Goal: Communication & Community: Answer question/provide support

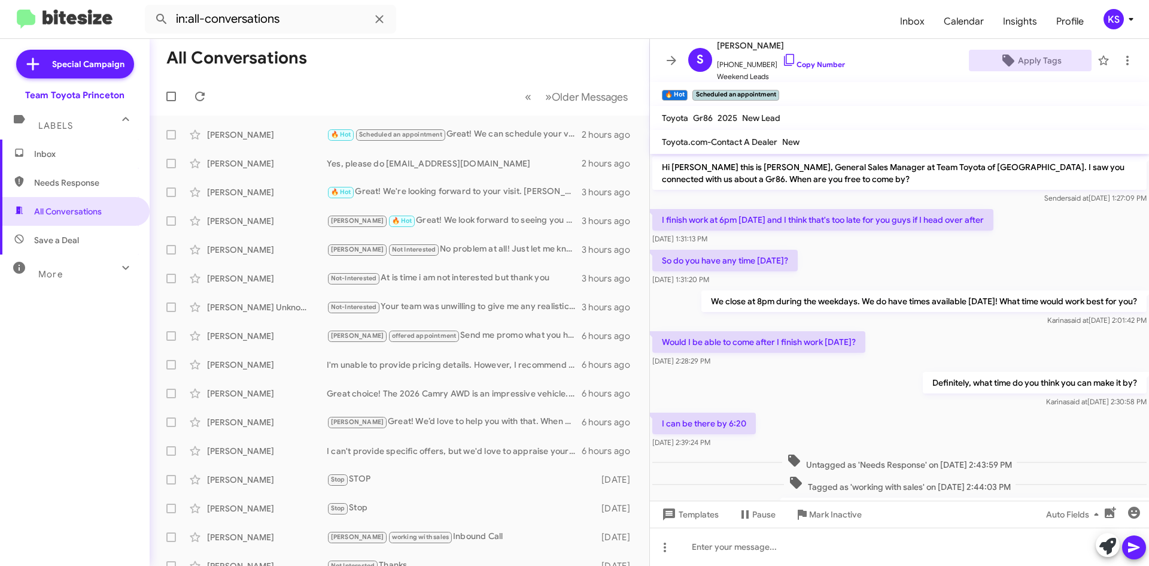
scroll to position [65, 0]
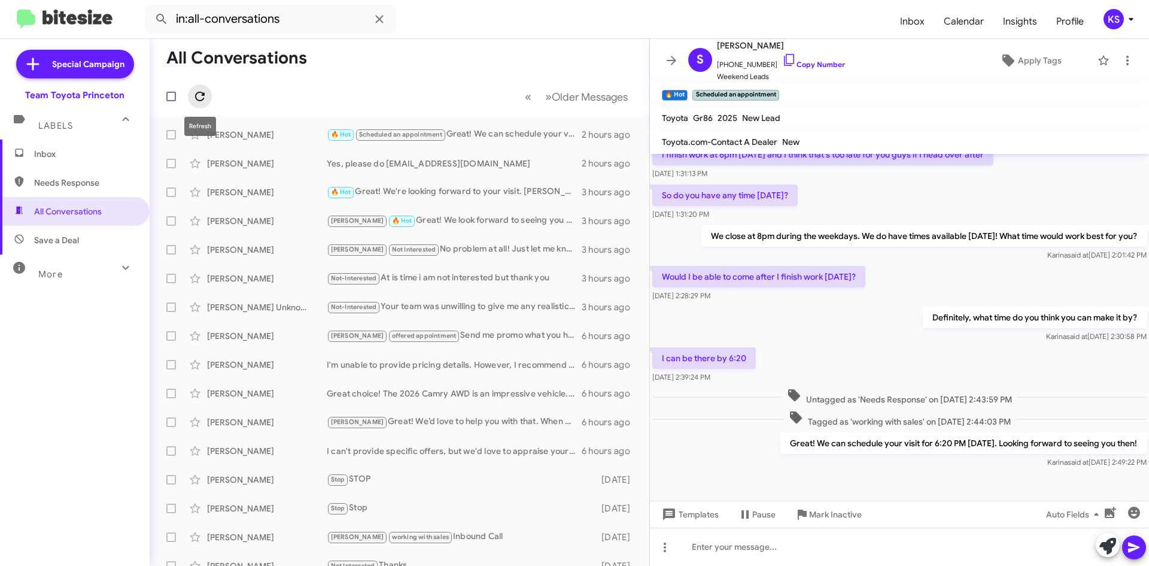
click at [206, 98] on icon at bounding box center [200, 96] width 14 height 14
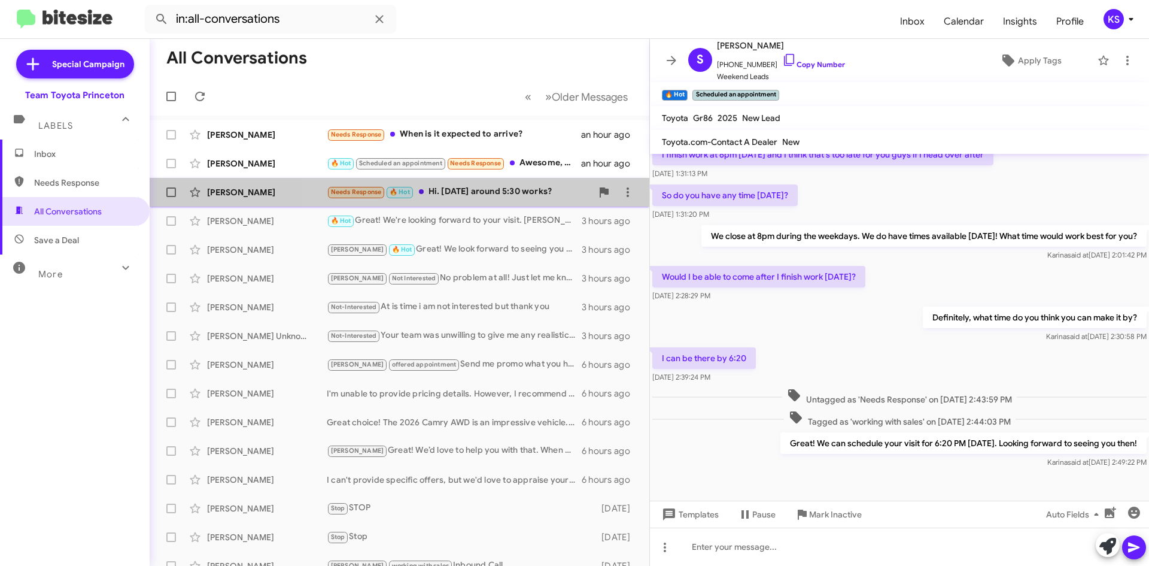
click at [509, 193] on div "Needs Response 🔥 Hot Hi. Today around 5:30 works?" at bounding box center [459, 192] width 265 height 14
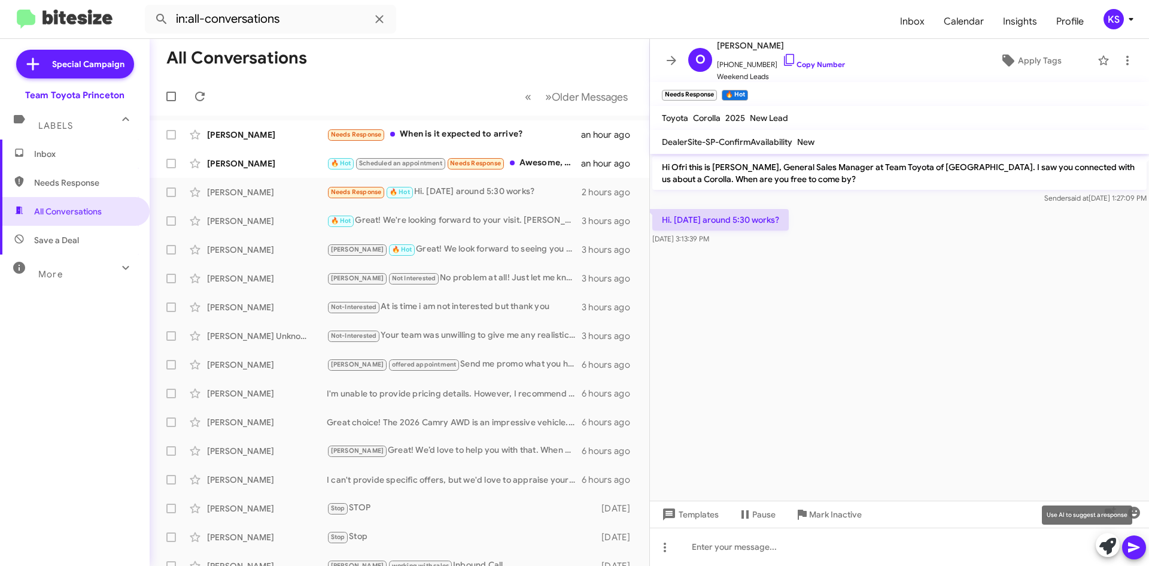
click at [1102, 541] on icon at bounding box center [1107, 545] width 17 height 17
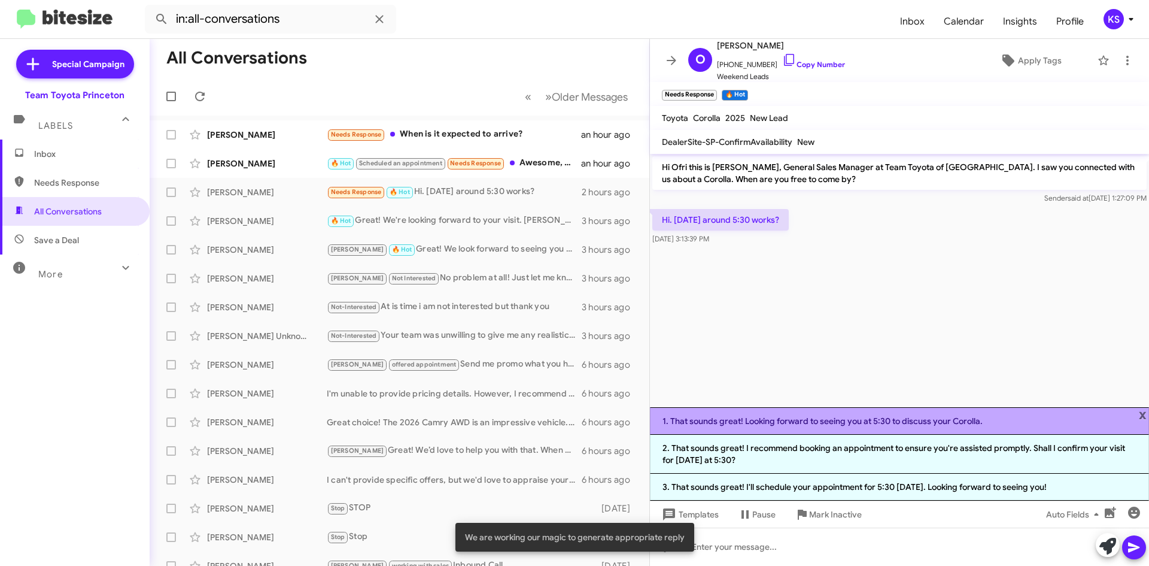
click at [787, 421] on li "1. That sounds great! Looking forward to seeing you at 5:30 to discuss your Cor…" at bounding box center [899, 421] width 499 height 28
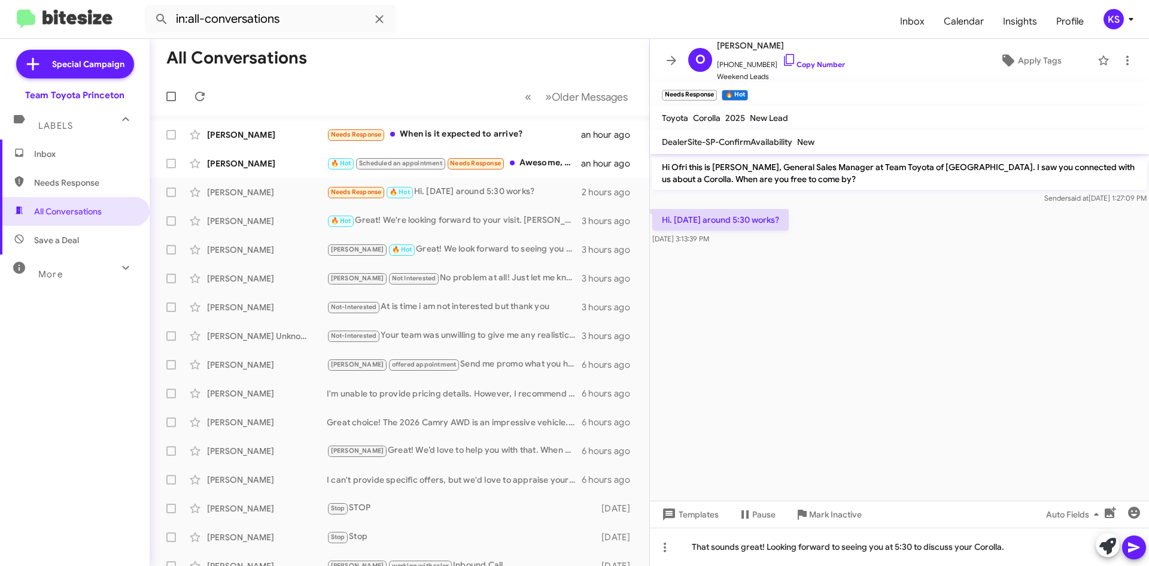
click at [1135, 550] on icon at bounding box center [1134, 547] width 14 height 14
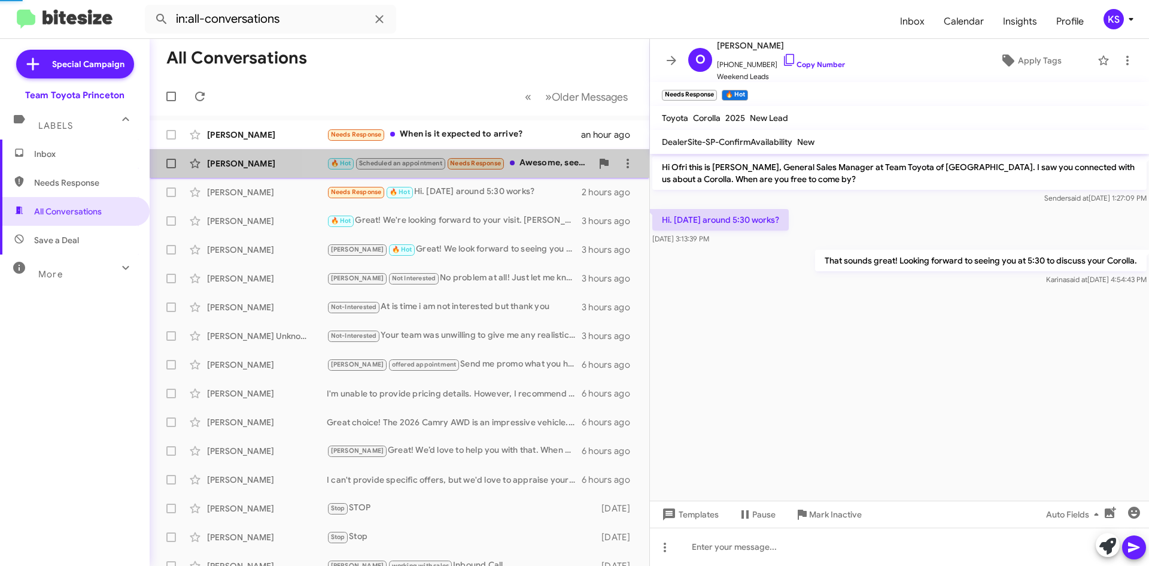
click at [552, 159] on div "🔥 Hot Scheduled an appointment Needs Response Awesome, see you then!!" at bounding box center [459, 163] width 265 height 14
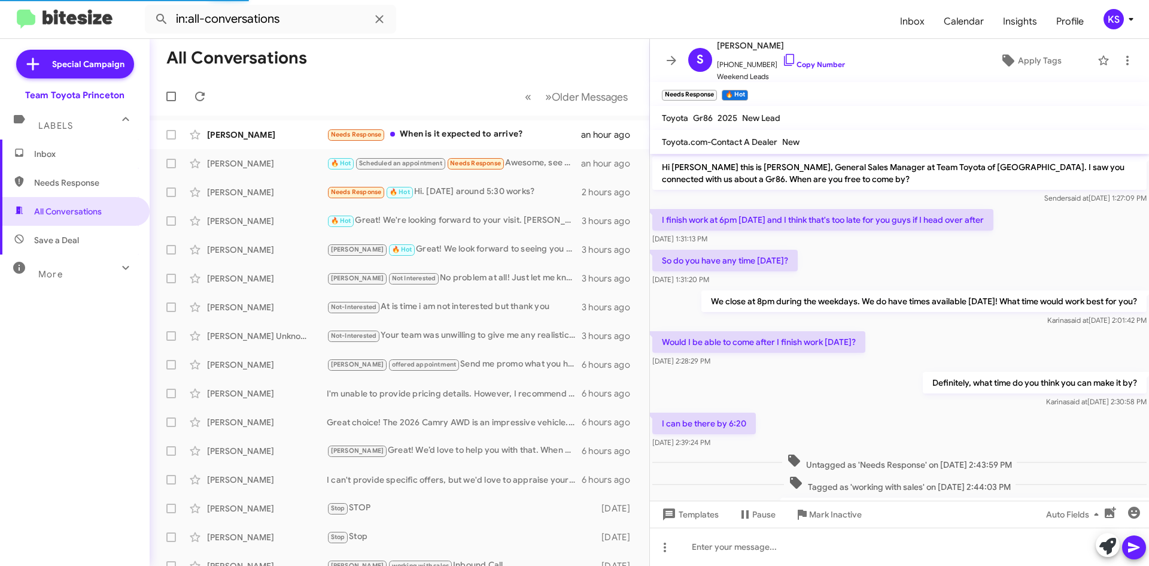
scroll to position [159, 0]
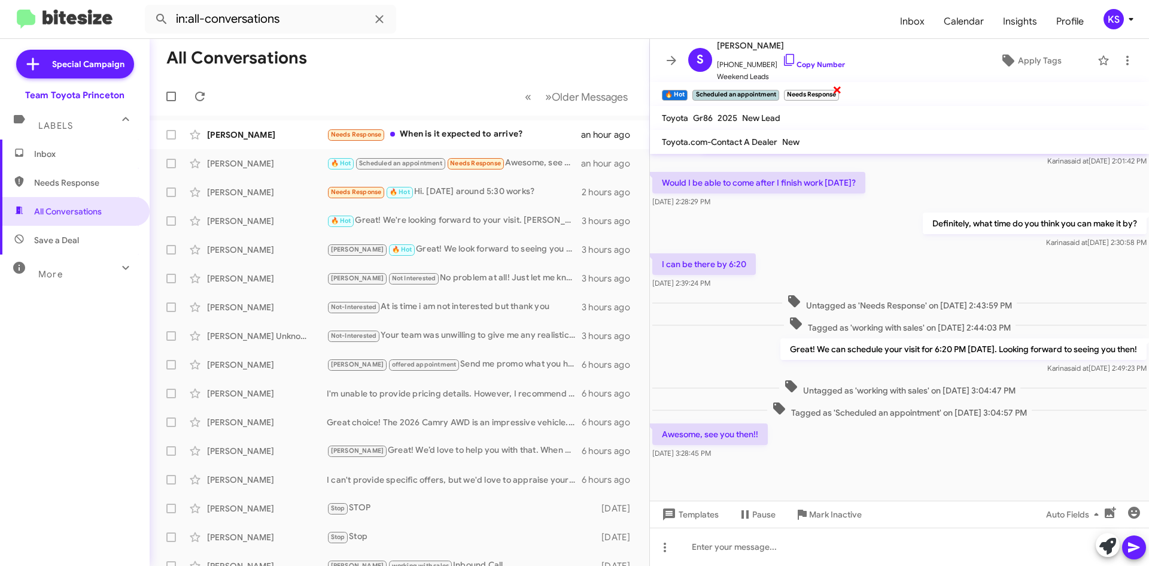
click at [838, 88] on span "×" at bounding box center [837, 89] width 10 height 14
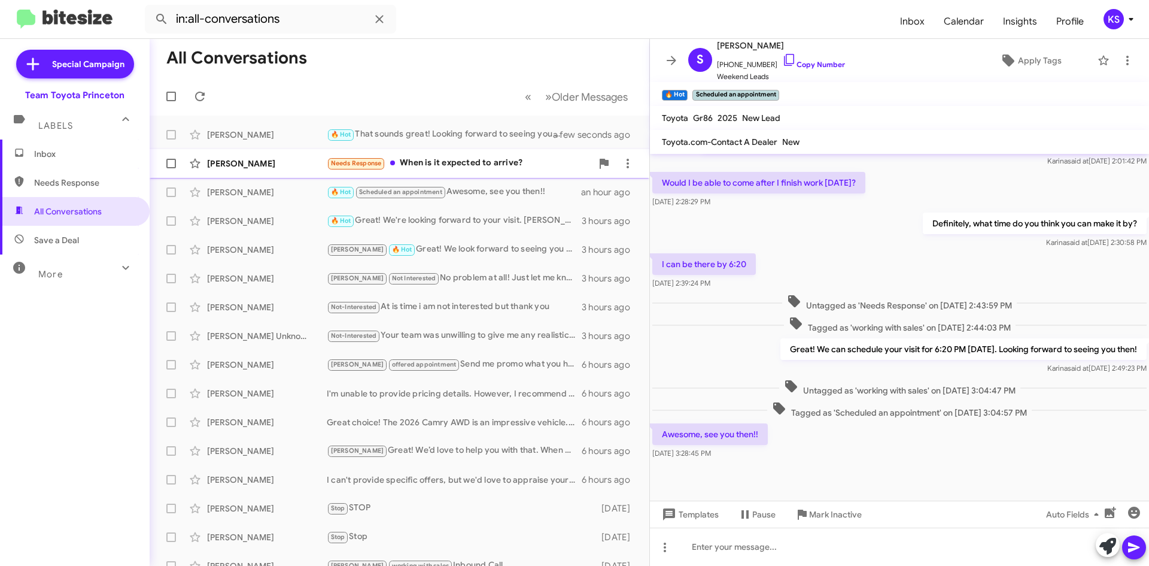
click at [501, 165] on div "Needs Response When is it expected to arrive?" at bounding box center [459, 163] width 265 height 14
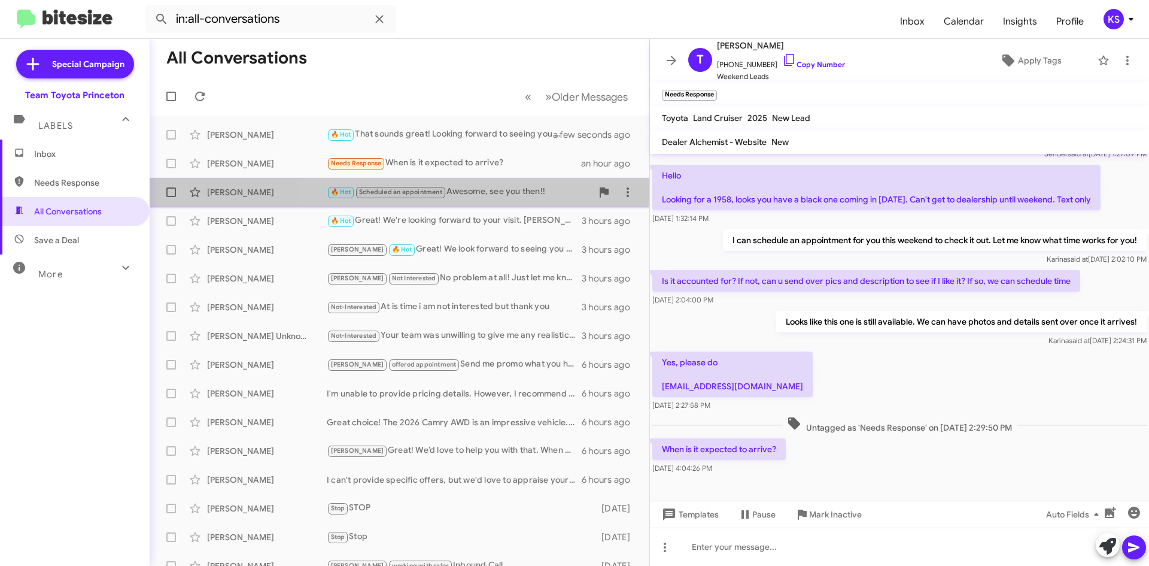
click at [496, 191] on div "🔥 Hot Scheduled an appointment Awesome, see you then!!" at bounding box center [459, 192] width 265 height 14
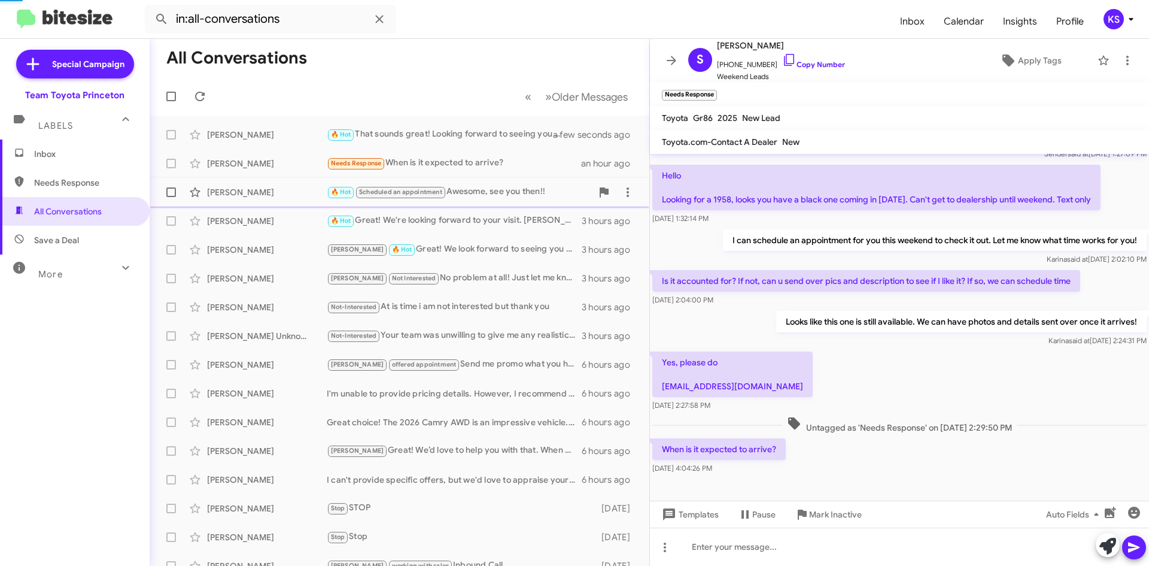
scroll to position [184, 0]
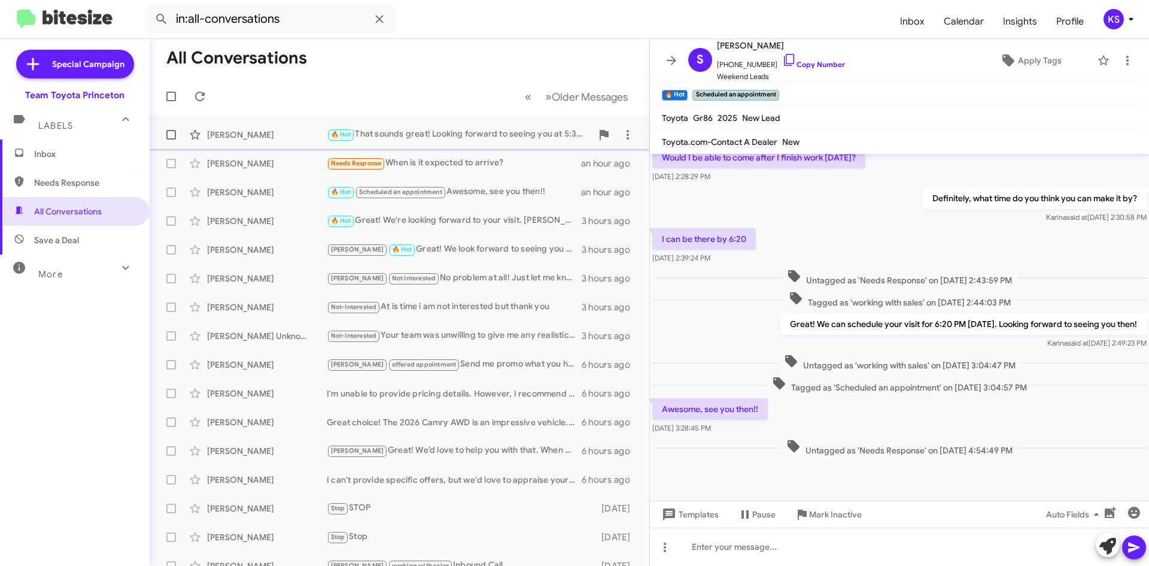
click at [513, 142] on div "Ofri Raviv 🔥 Hot That sounds great! Looking forward to seeing you at 5:30 to di…" at bounding box center [399, 135] width 481 height 24
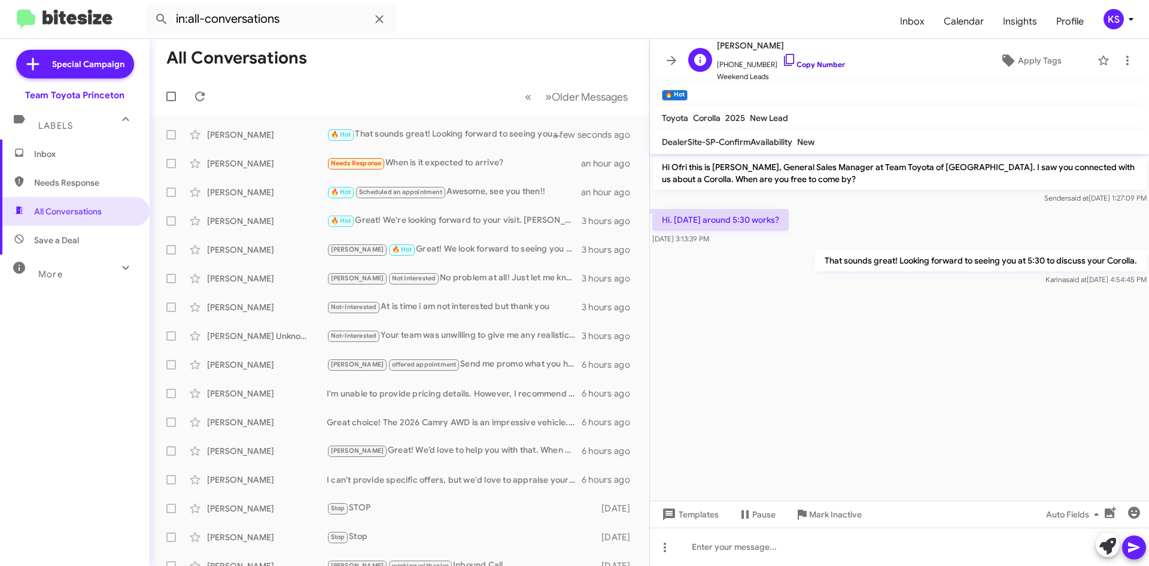
click at [793, 63] on link "Copy Number" at bounding box center [813, 64] width 63 height 9
click at [1115, 13] on div "KS" at bounding box center [1114, 19] width 20 height 20
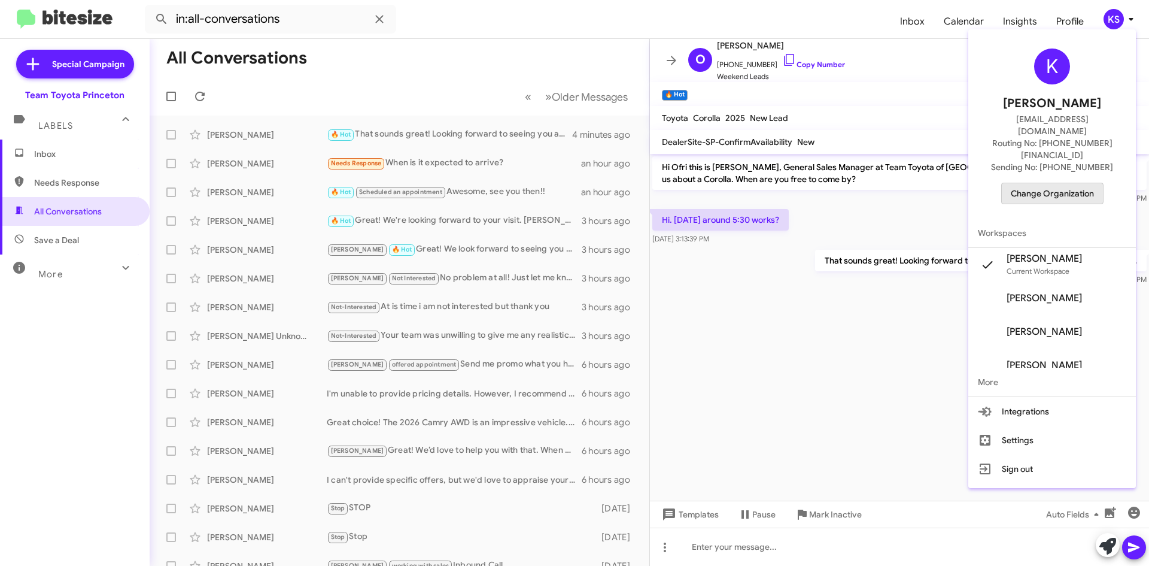
click at [1092, 183] on span "Change Organization" at bounding box center [1052, 193] width 83 height 20
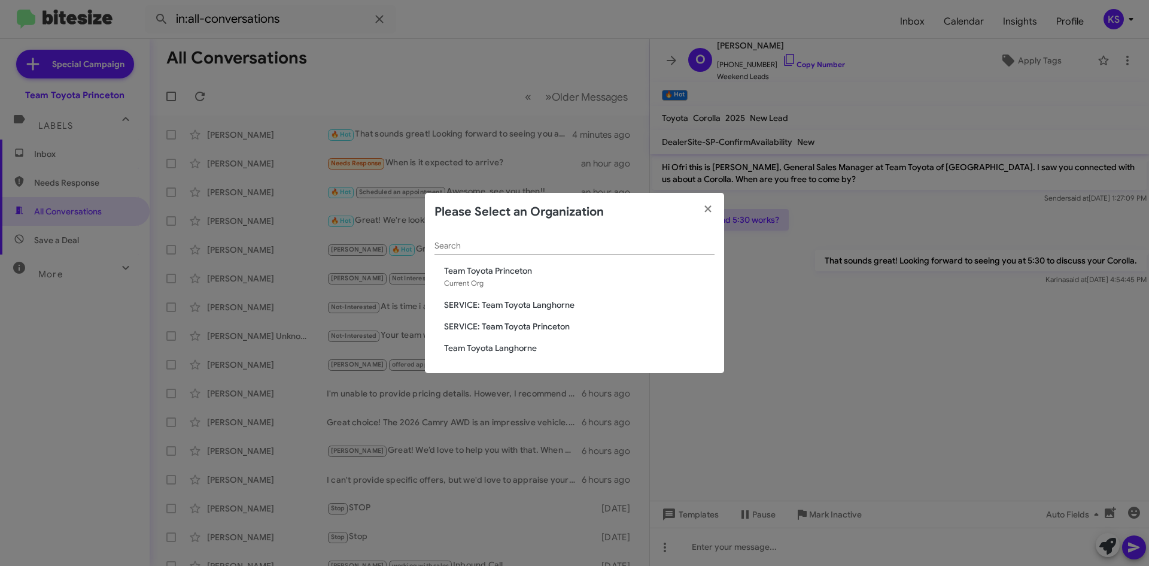
click at [1086, 172] on modal-container "Please Select an Organization Search Team Toyota Princeton Current Org SERVICE:…" at bounding box center [574, 283] width 1149 height 566
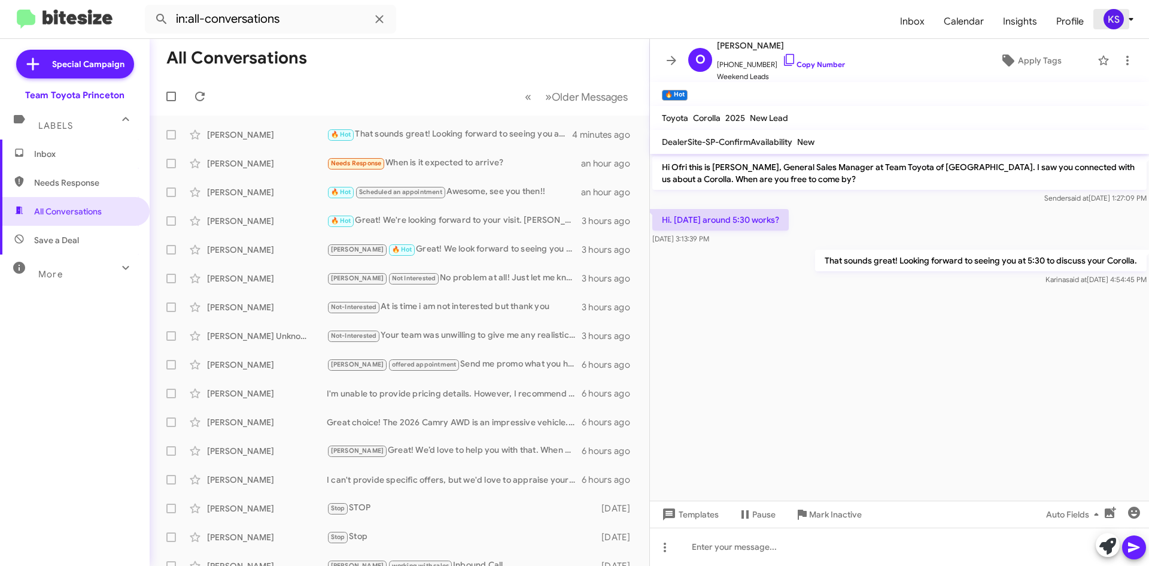
click at [1121, 13] on div "KS" at bounding box center [1114, 19] width 20 height 20
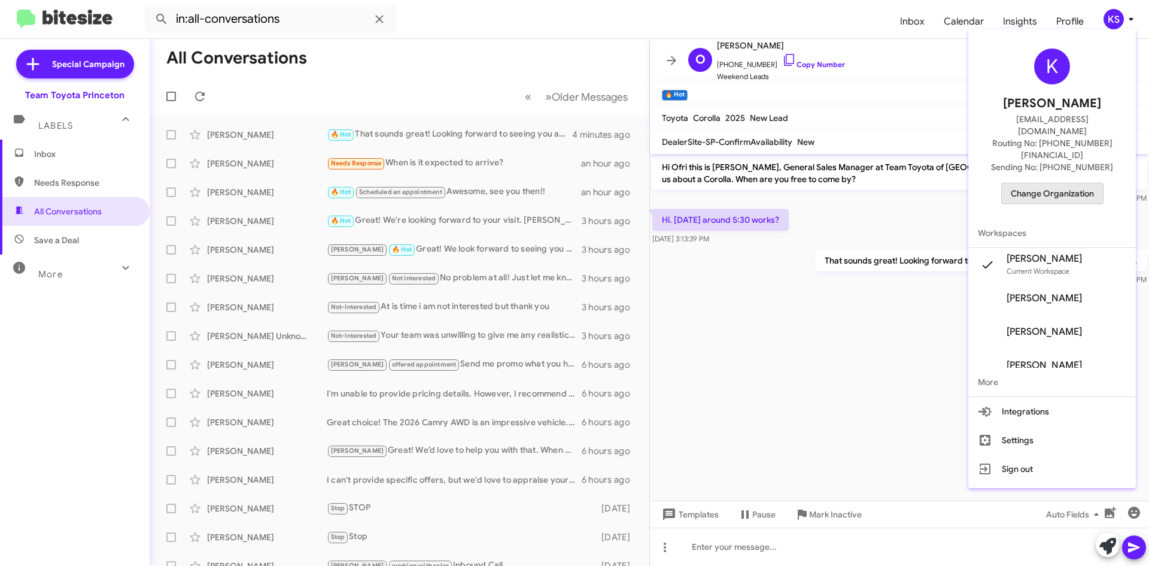
click at [1069, 183] on span "Change Organization" at bounding box center [1052, 193] width 83 height 20
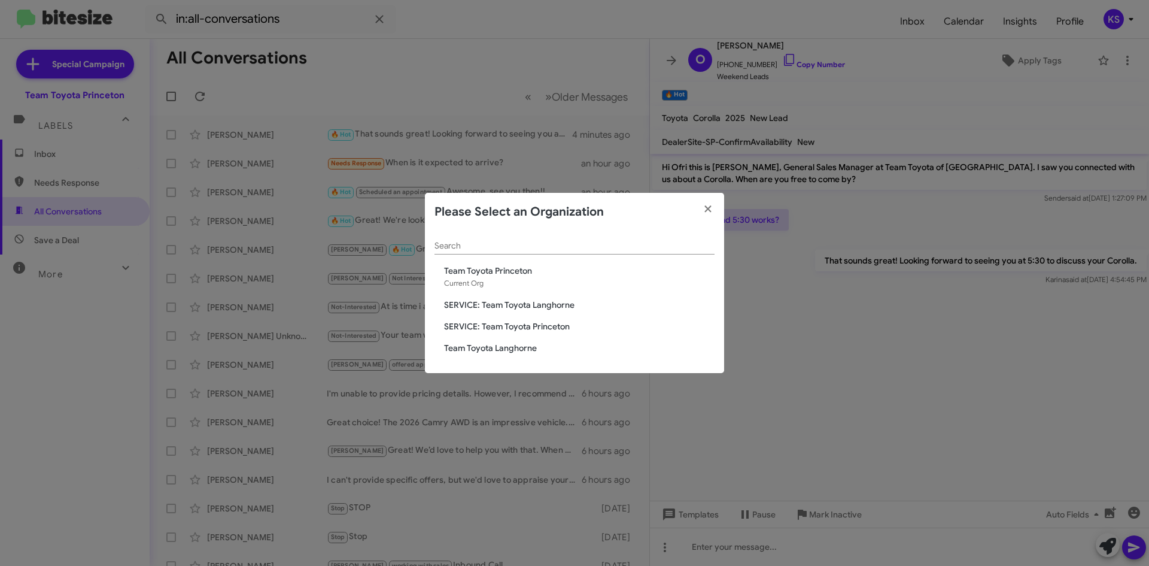
click at [508, 345] on span "Team Toyota Langhorne" at bounding box center [579, 348] width 270 height 12
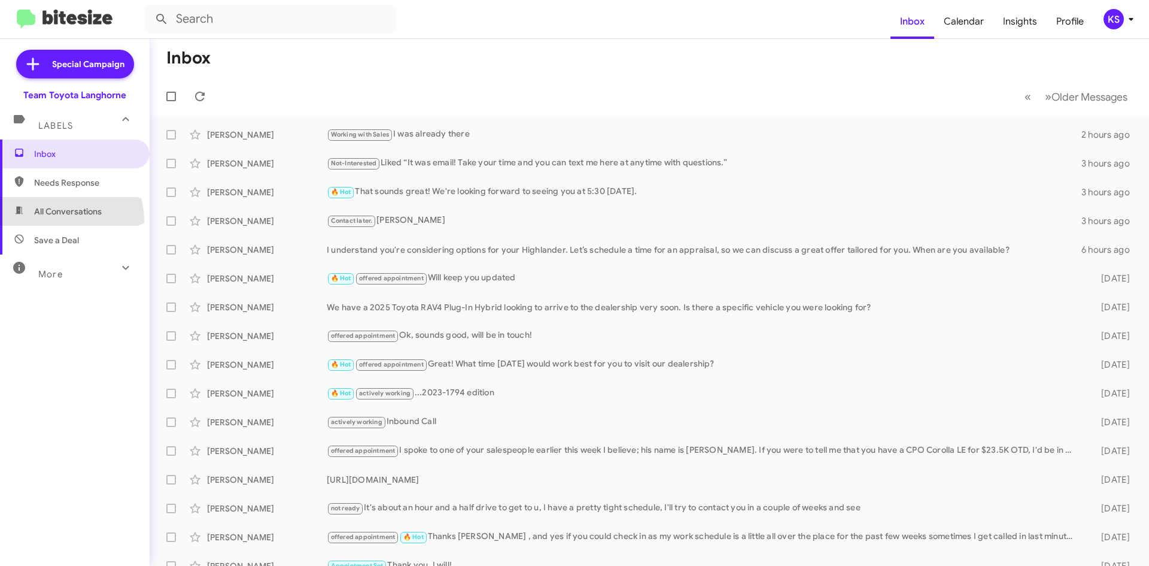
click at [62, 220] on span "All Conversations" at bounding box center [75, 211] width 150 height 29
type input "in:all-conversations"
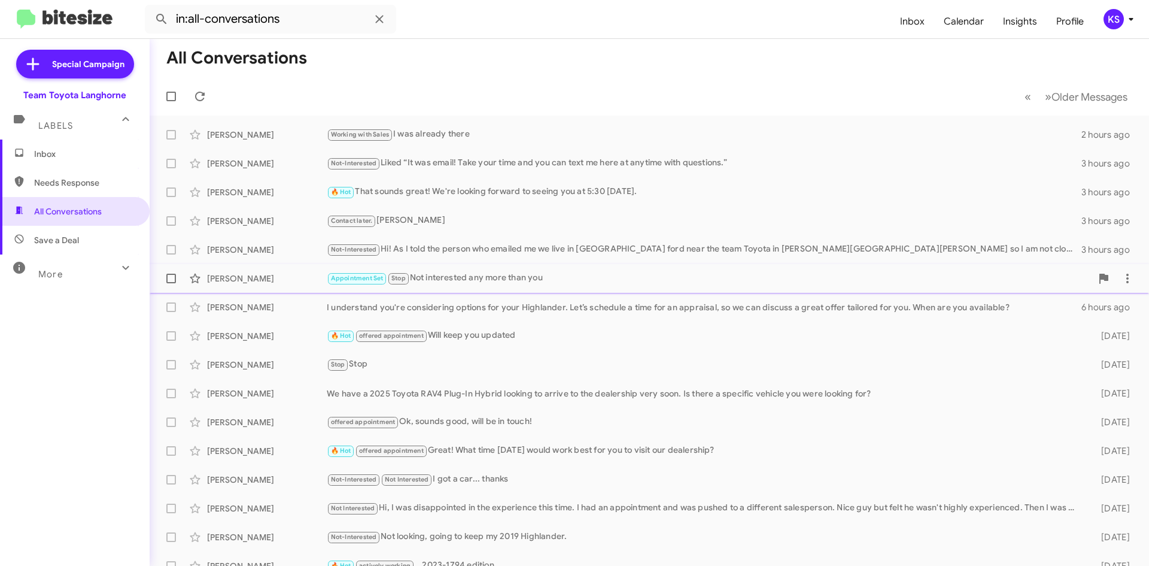
click at [525, 276] on div "Appointment Set Stop Not interested any more than you" at bounding box center [709, 278] width 765 height 14
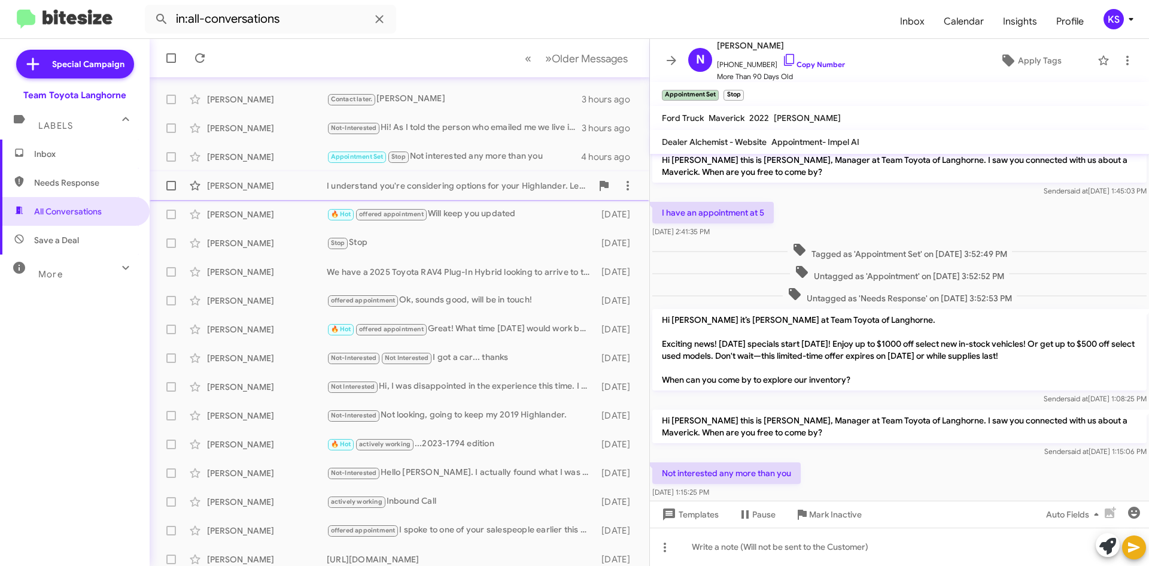
scroll to position [129, 0]
